Goal: Transaction & Acquisition: Subscribe to service/newsletter

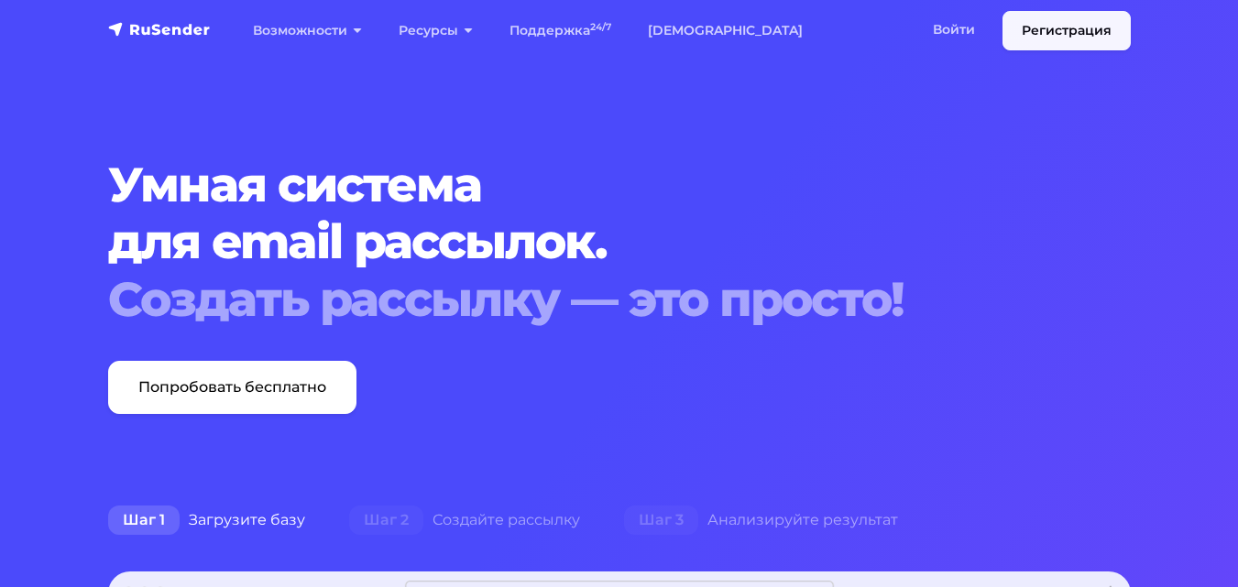
click at [1053, 27] on link "Регистрация" at bounding box center [1067, 30] width 128 height 39
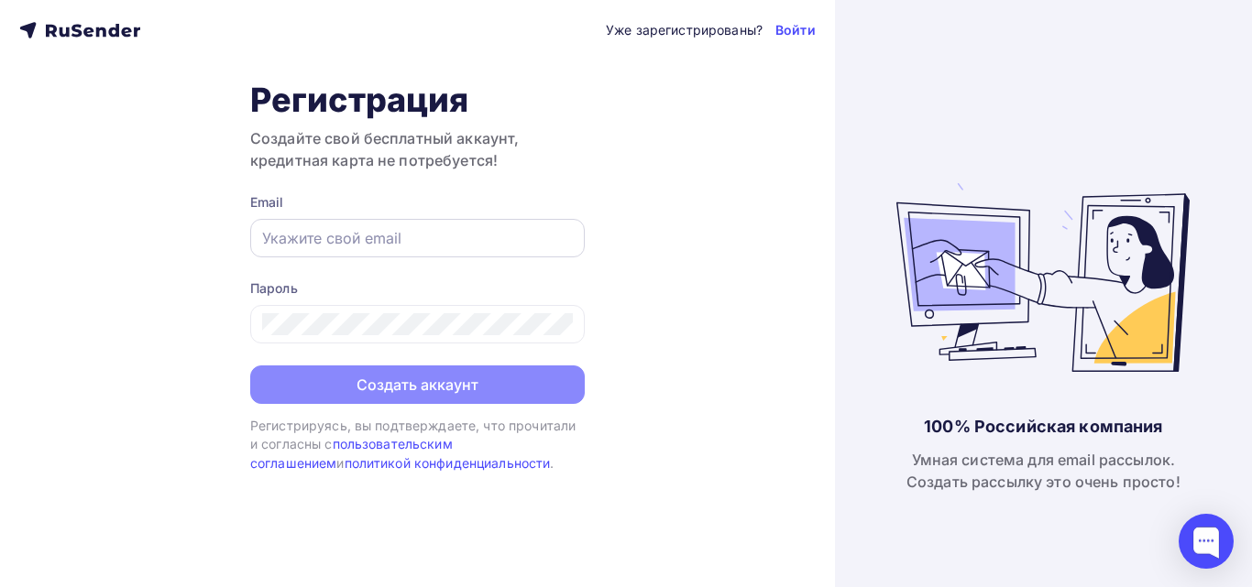
click at [441, 247] on input "text" at bounding box center [417, 238] width 311 height 22
